Goal: Transaction & Acquisition: Purchase product/service

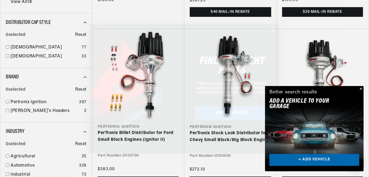
scroll to position [0, 642]
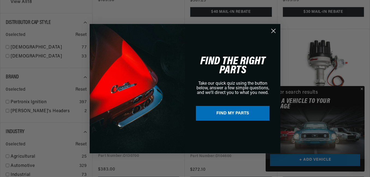
click at [275, 29] on circle "Close dialog" at bounding box center [273, 30] width 9 height 9
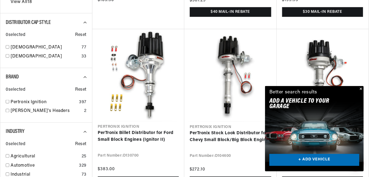
scroll to position [0, 641]
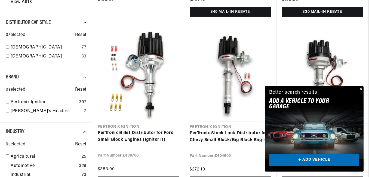
click at [360, 88] on button "Close" at bounding box center [360, 89] width 7 height 7
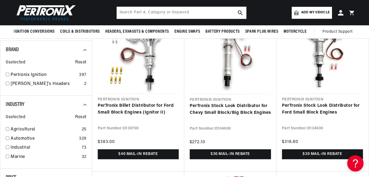
scroll to position [354, 0]
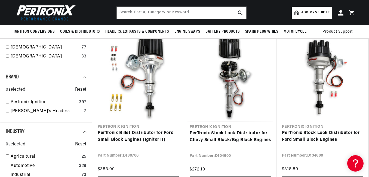
click at [217, 136] on link "PerTronix Stock Look Distributor for Chevy Small Block/Big Block Engines" at bounding box center [230, 137] width 81 height 14
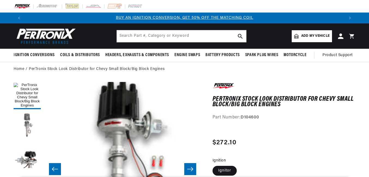
click at [28, 128] on button "Load image 2 in gallery view" at bounding box center [27, 125] width 27 height 27
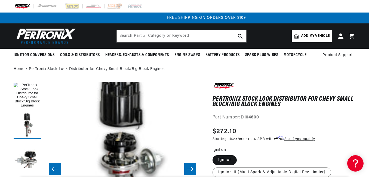
scroll to position [0, 641]
click at [27, 96] on button "Load image 1 in gallery view" at bounding box center [27, 95] width 27 height 27
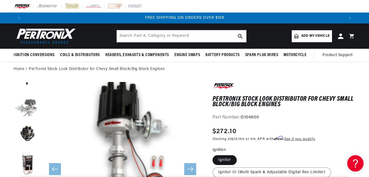
scroll to position [54, 0]
click at [31, 108] on button "Load image 3 in gallery view" at bounding box center [27, 100] width 27 height 27
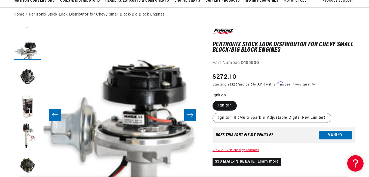
scroll to position [0, 0]
click at [28, 141] on button "Load image 6 in gallery view" at bounding box center [27, 136] width 27 height 27
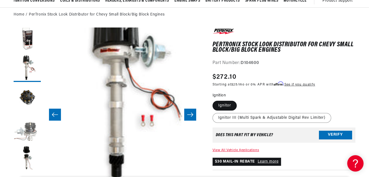
scroll to position [0, 320]
click at [27, 130] on button "Load image 8 in gallery view" at bounding box center [27, 128] width 27 height 27
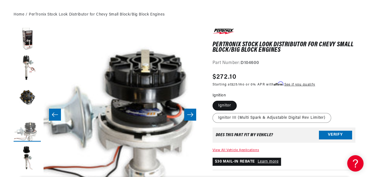
scroll to position [191, 0]
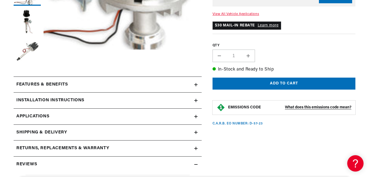
click at [46, 85] on h2 "Features & Benefits" at bounding box center [41, 84] width 51 height 7
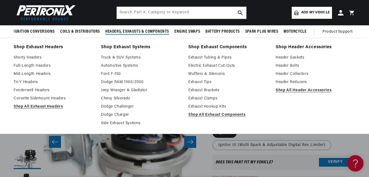
scroll to position [0, 0]
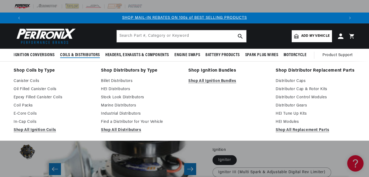
click at [78, 54] on span "Coils & Distributors" at bounding box center [80, 55] width 40 height 6
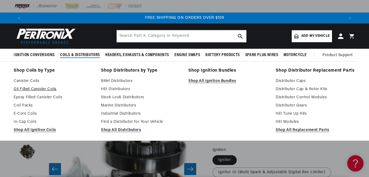
click at [29, 89] on link "Oil Filled Canister Coils" at bounding box center [54, 89] width 80 height 7
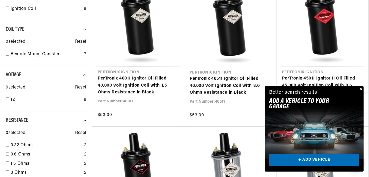
scroll to position [0, 641]
click at [362, 90] on button "Close" at bounding box center [360, 89] width 7 height 7
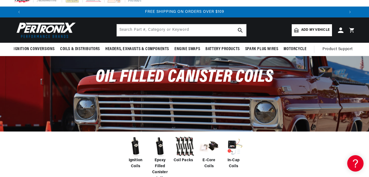
scroll to position [0, 0]
